Goal: Task Accomplishment & Management: Manage account settings

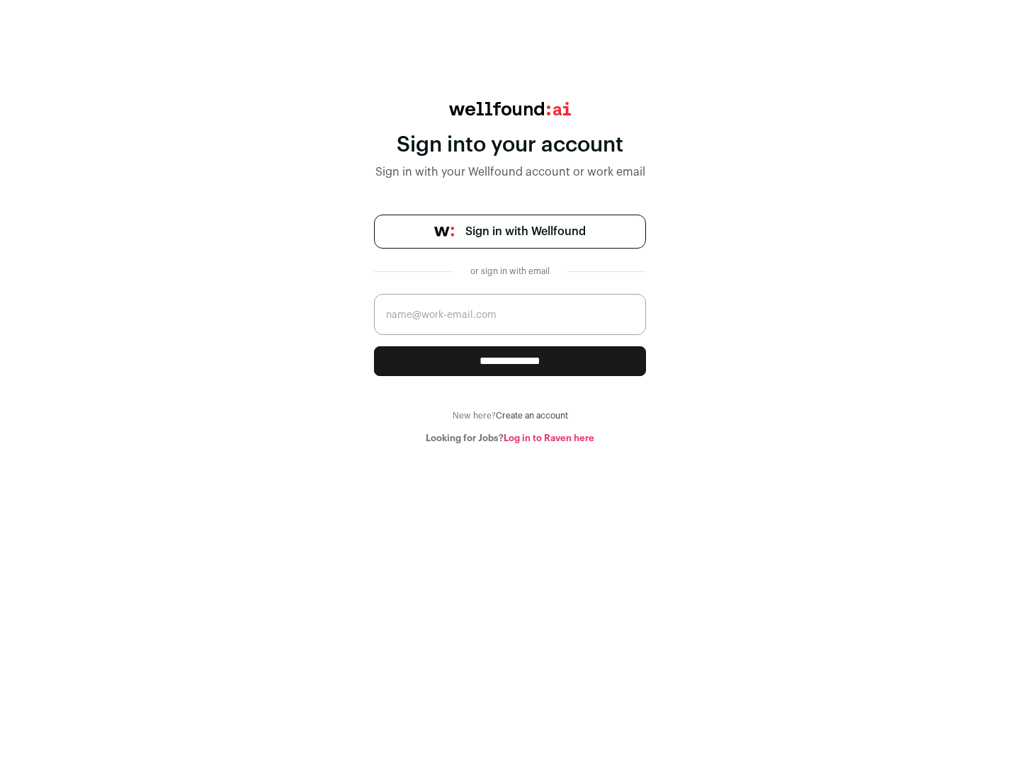
click at [525, 232] on span "Sign in with Wellfound" at bounding box center [526, 231] width 120 height 17
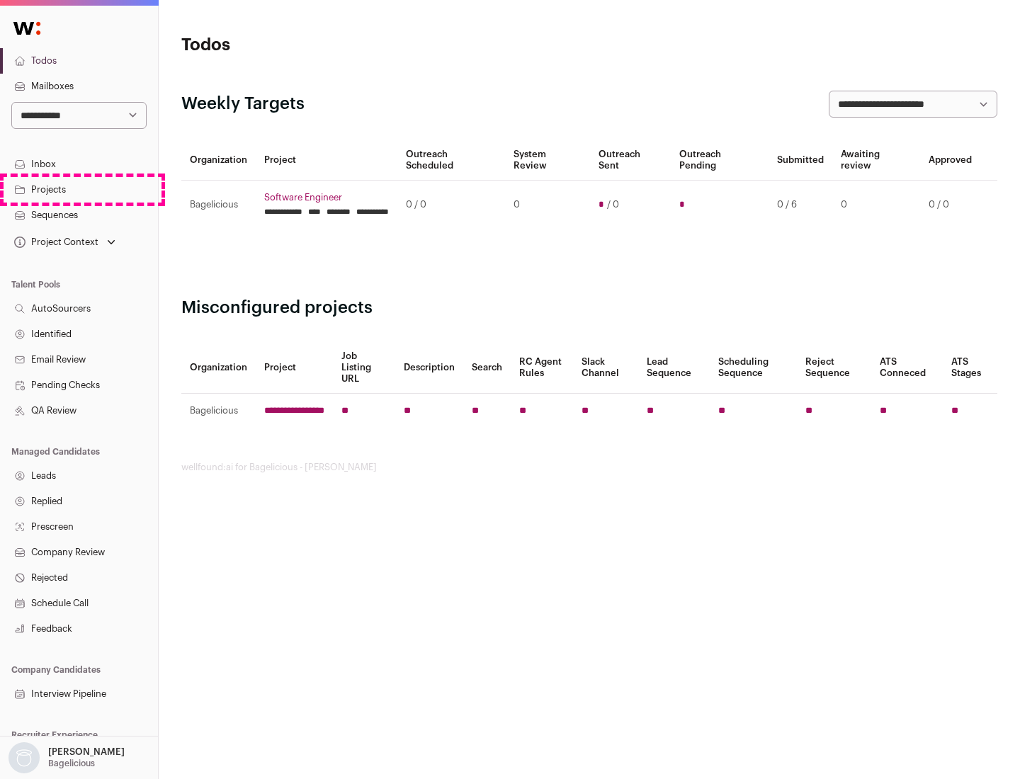
click at [79, 189] on link "Projects" at bounding box center [79, 190] width 158 height 26
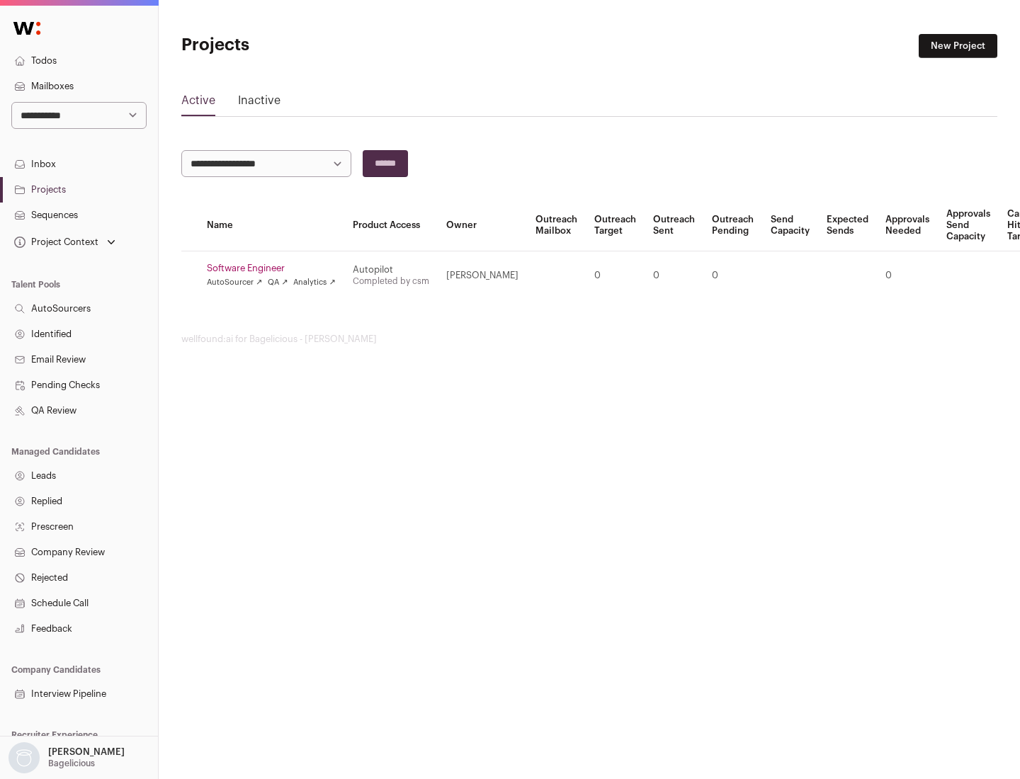
click at [276, 269] on link "Software Engineer" at bounding box center [271, 268] width 129 height 11
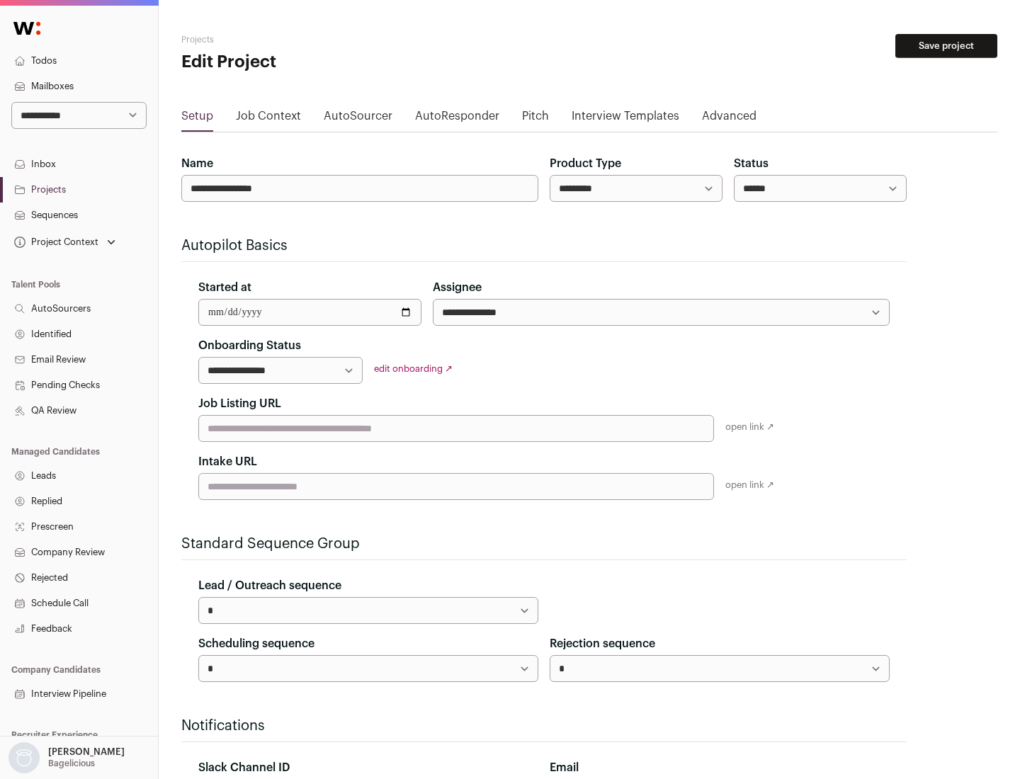
click at [947, 46] on button "Save project" at bounding box center [947, 46] width 102 height 24
